Goal: Use online tool/utility: Utilize a website feature to perform a specific function

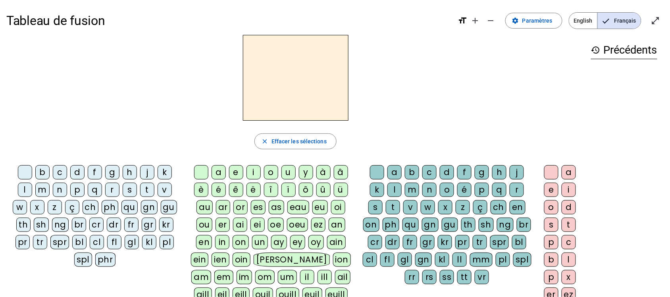
click at [46, 188] on div "m" at bounding box center [42, 190] width 14 height 14
click at [213, 169] on div "a" at bounding box center [218, 172] width 14 height 14
click at [144, 185] on div "t" at bounding box center [147, 190] width 14 height 14
click at [19, 190] on div "l" at bounding box center [25, 190] width 14 height 14
click at [238, 166] on div "e" at bounding box center [236, 172] width 14 height 14
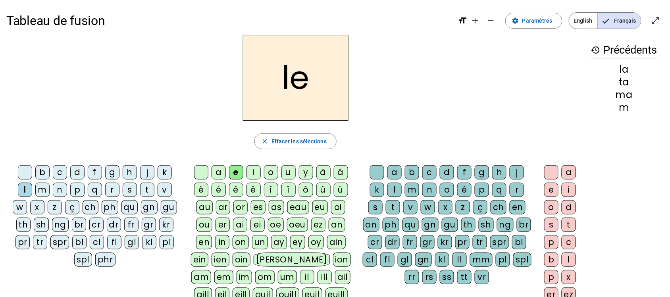
click at [286, 173] on div "u" at bounding box center [288, 172] width 14 height 14
click at [151, 186] on div "t" at bounding box center [147, 190] width 14 height 14
click at [74, 165] on div "b c d f g h j k l m n p q r s t v w x z ç ch ph qu gn gu th sh ng br cr dr fr g…" at bounding box center [96, 217] width 180 height 111
click at [76, 171] on div "d" at bounding box center [77, 172] width 14 height 14
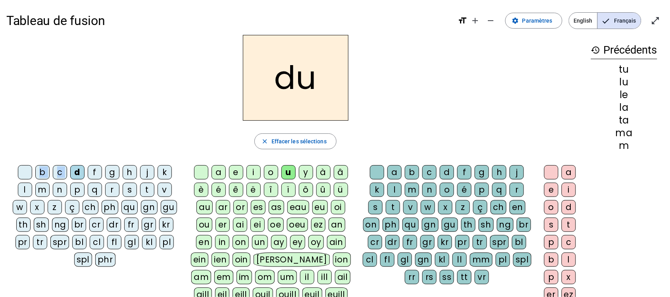
drag, startPoint x: 76, startPoint y: 171, endPoint x: 227, endPoint y: 189, distance: 151.8
click at [227, 189] on div "b c d f g h j k l m n p q r s t v w x z ç ch ph qu gn gu th sh ng br cr dr fr g…" at bounding box center [295, 270] width 578 height 216
click at [162, 122] on div "du close Effacer les sélections b c d f g h j k l m n p q r s t v w x z ç ch ph…" at bounding box center [295, 206] width 578 height 343
click at [234, 171] on div "e" at bounding box center [236, 172] width 14 height 14
click at [40, 185] on div "m" at bounding box center [42, 190] width 14 height 14
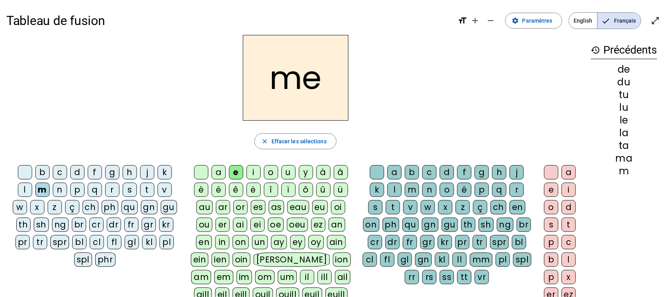
click at [146, 169] on div "j" at bounding box center [147, 172] width 14 height 14
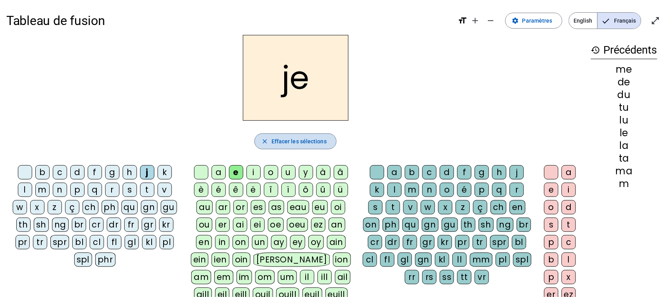
click at [273, 143] on span "Effacer les sélections" at bounding box center [298, 141] width 55 height 10
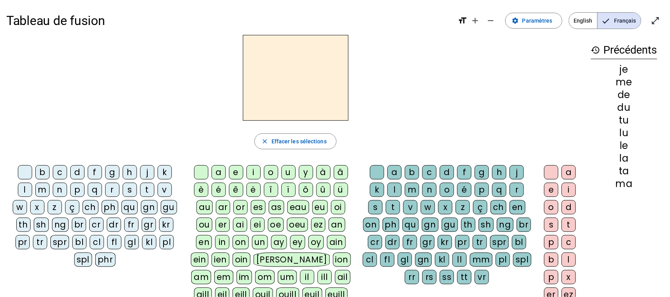
click at [28, 188] on div "l" at bounding box center [25, 190] width 14 height 14
click at [213, 176] on div "a" at bounding box center [218, 172] width 14 height 14
click at [431, 170] on div "c" at bounding box center [429, 172] width 14 height 14
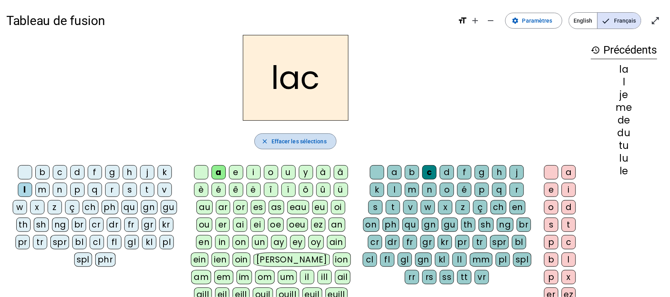
click at [294, 141] on span "Effacer les sélections" at bounding box center [298, 141] width 55 height 10
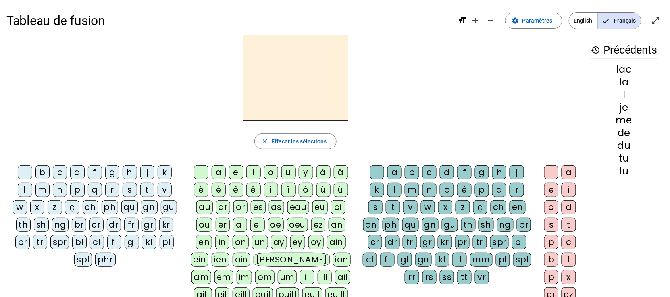
click at [151, 191] on div "t" at bounding box center [147, 190] width 14 height 14
click at [214, 173] on div "a" at bounding box center [218, 172] width 14 height 14
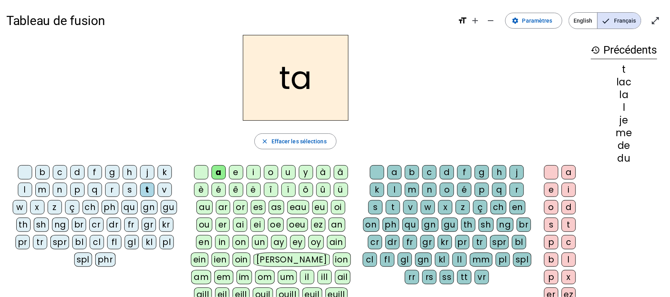
click at [425, 171] on div "c" at bounding box center [429, 172] width 14 height 14
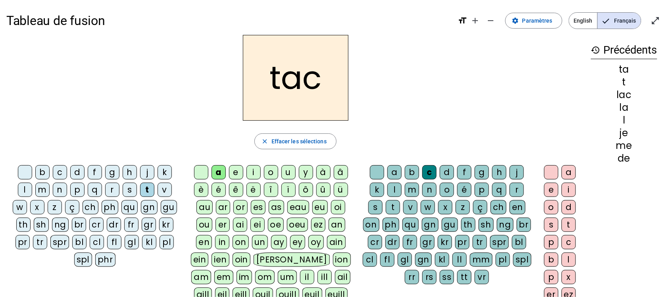
click at [546, 211] on div "o" at bounding box center [551, 207] width 14 height 14
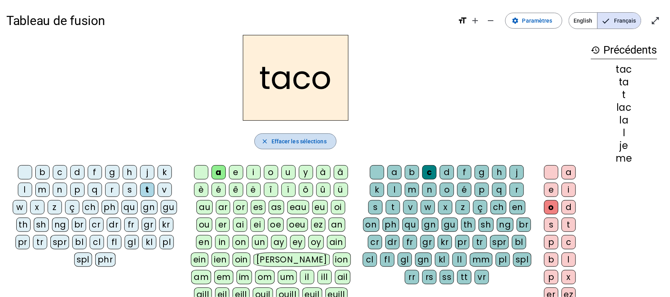
click at [267, 145] on mat-icon "close" at bounding box center [264, 141] width 7 height 7
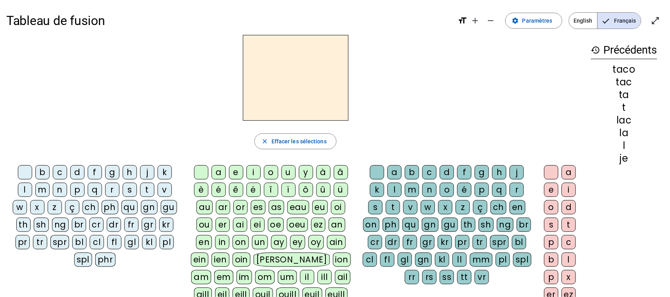
click at [236, 172] on div "e" at bounding box center [236, 172] width 14 height 14
click at [378, 205] on div "s" at bounding box center [375, 207] width 14 height 14
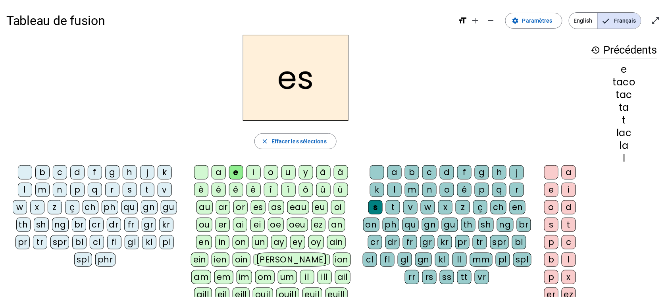
click at [568, 223] on div "t" at bounding box center [568, 224] width 14 height 14
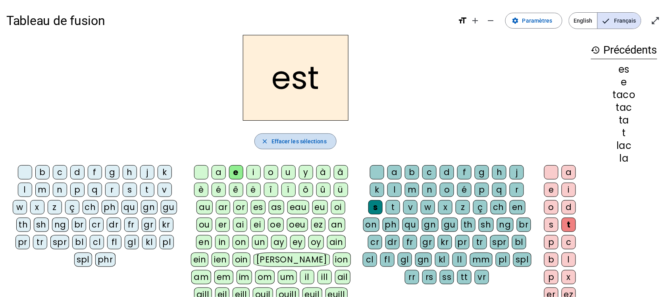
click at [321, 143] on span "Effacer les sélections" at bounding box center [298, 141] width 55 height 10
